Goal: Use online tool/utility

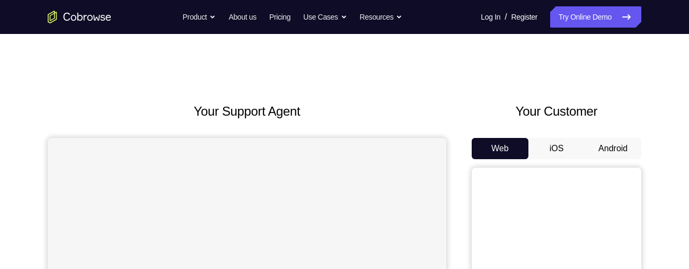
click at [628, 142] on button "Android" at bounding box center [612, 148] width 57 height 21
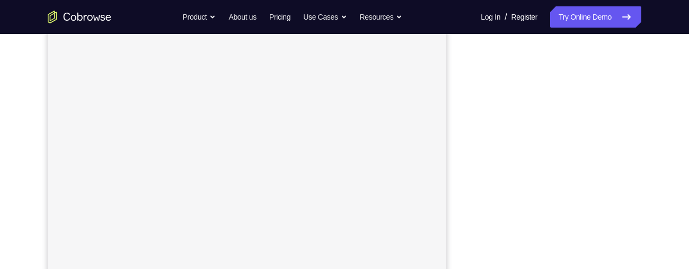
scroll to position [190, 0]
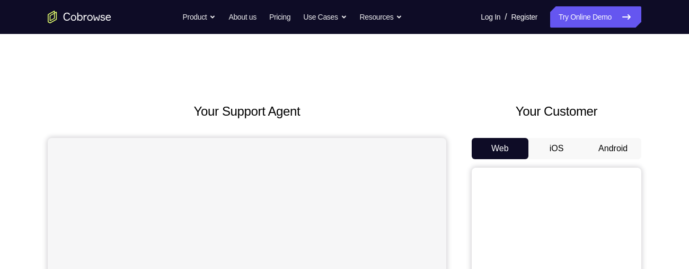
click at [615, 147] on button "Android" at bounding box center [612, 148] width 57 height 21
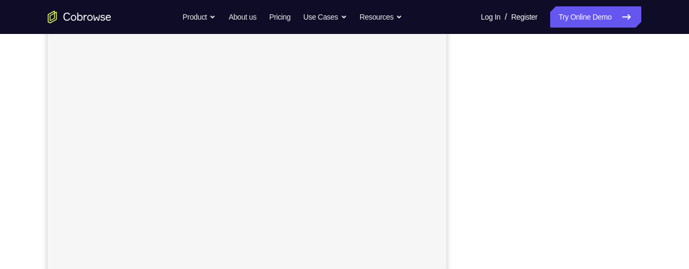
scroll to position [224, 0]
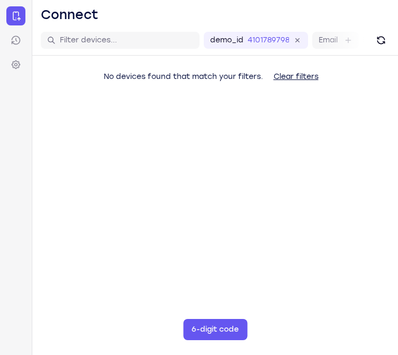
click at [79, 112] on div "No devices found that match your filters. Clear filters" at bounding box center [215, 97] width 366 height 83
